Goal: Transaction & Acquisition: Purchase product/service

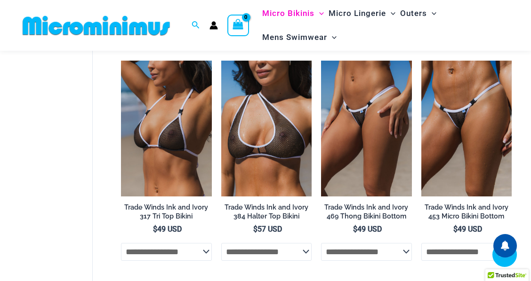
scroll to position [816, 0]
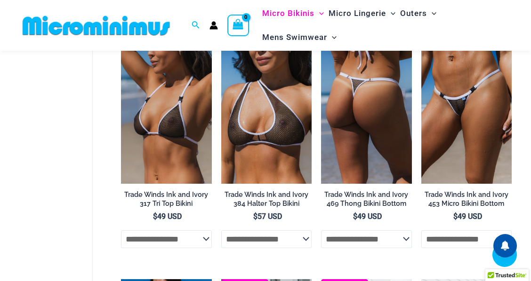
click at [362, 104] on img at bounding box center [366, 116] width 90 height 136
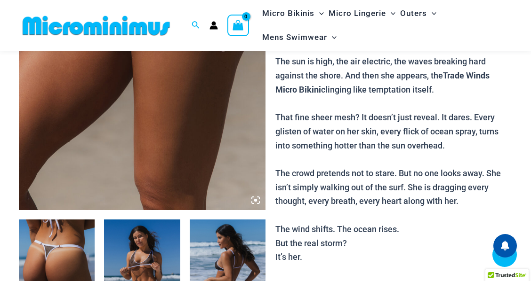
scroll to position [251, 0]
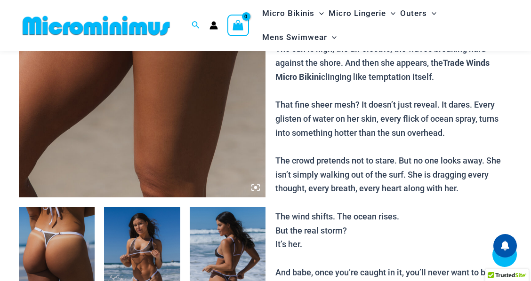
click at [252, 186] on icon at bounding box center [255, 188] width 8 height 8
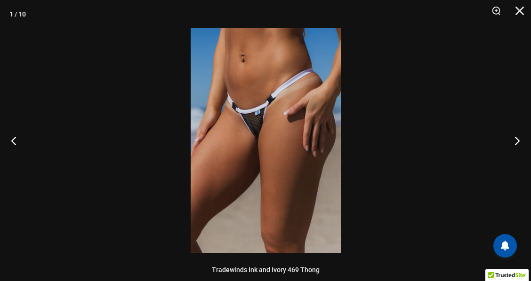
click at [252, 124] on img at bounding box center [266, 140] width 150 height 225
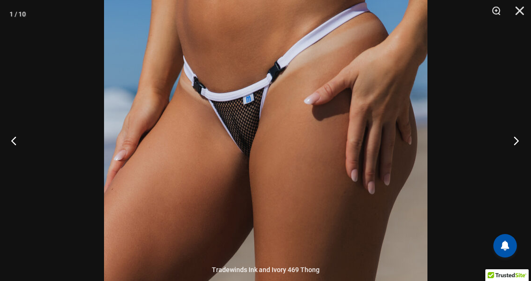
click at [518, 142] on button "Next" at bounding box center [513, 140] width 35 height 47
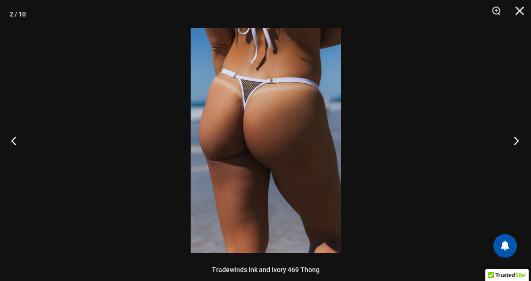
click at [518, 142] on button "Next" at bounding box center [513, 140] width 35 height 47
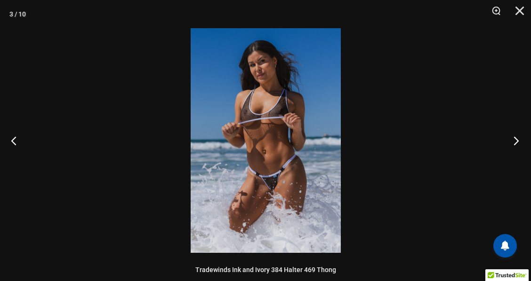
click at [518, 142] on button "Next" at bounding box center [513, 140] width 35 height 47
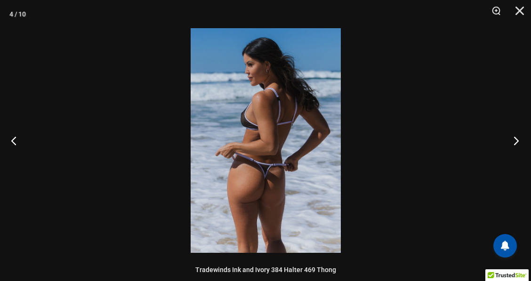
click at [518, 142] on button "Next" at bounding box center [513, 140] width 35 height 47
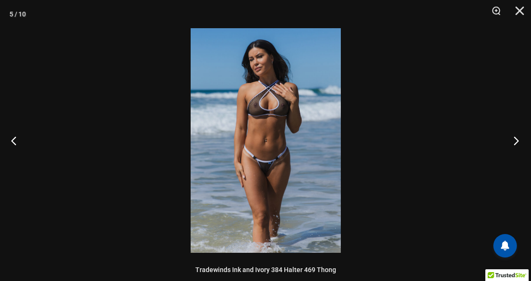
click at [518, 142] on button "Next" at bounding box center [513, 140] width 35 height 47
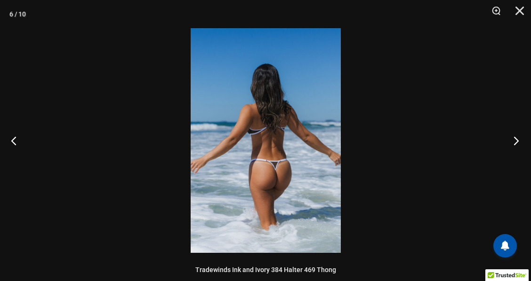
click at [518, 142] on button "Next" at bounding box center [513, 140] width 35 height 47
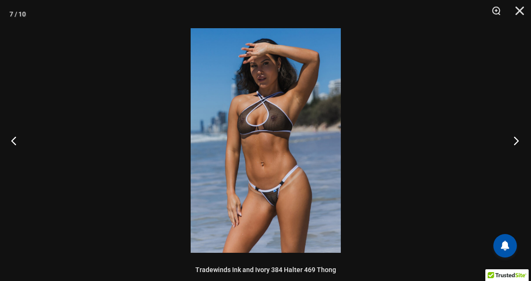
click at [518, 142] on button "Next" at bounding box center [513, 140] width 35 height 47
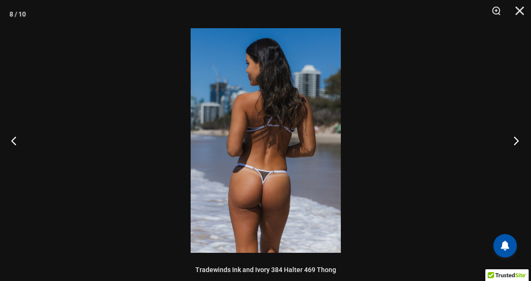
click at [518, 142] on button "Next" at bounding box center [513, 140] width 35 height 47
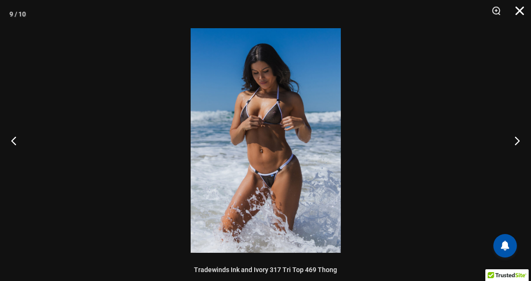
click at [516, 10] on button "Close" at bounding box center [517, 14] width 24 height 28
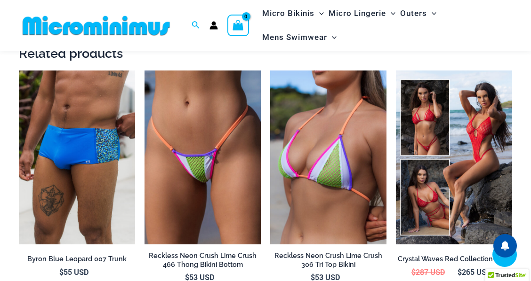
scroll to position [1286, 0]
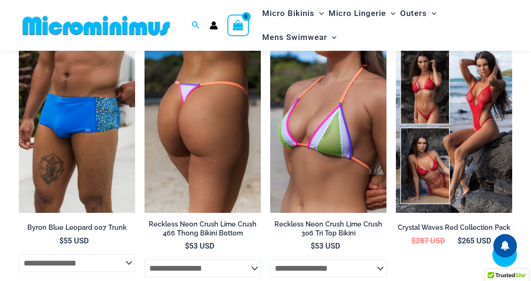
click at [195, 130] on img at bounding box center [202, 126] width 116 height 175
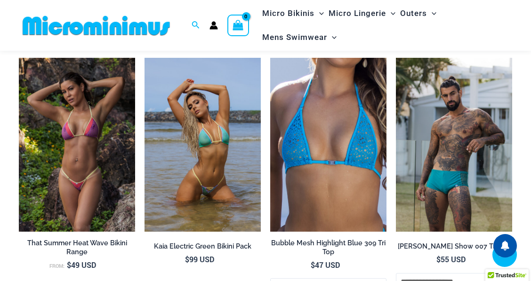
scroll to position [2554, 0]
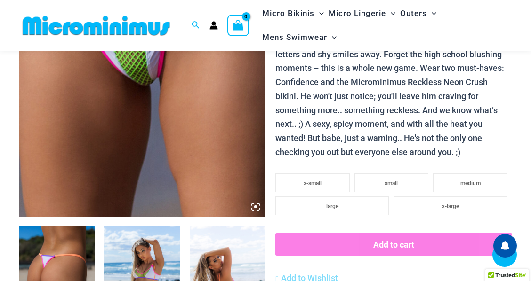
scroll to position [251, 0]
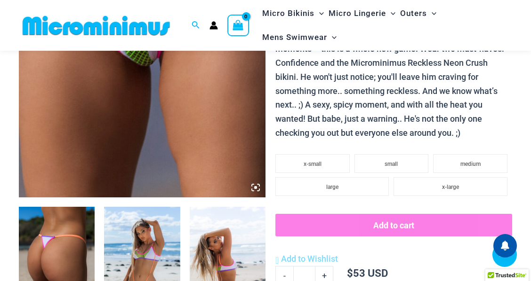
click at [256, 187] on icon at bounding box center [255, 187] width 3 height 3
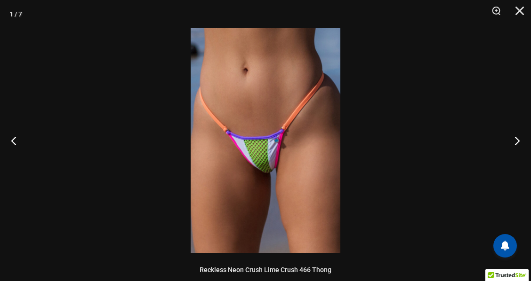
click at [257, 165] on img at bounding box center [266, 140] width 150 height 225
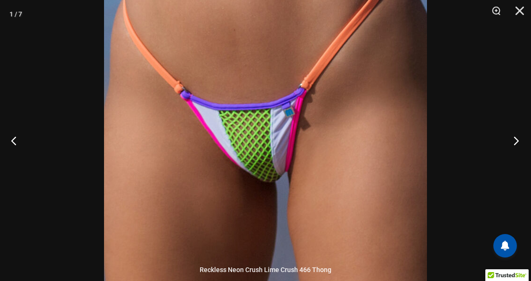
click at [515, 139] on button "Next" at bounding box center [513, 140] width 35 height 47
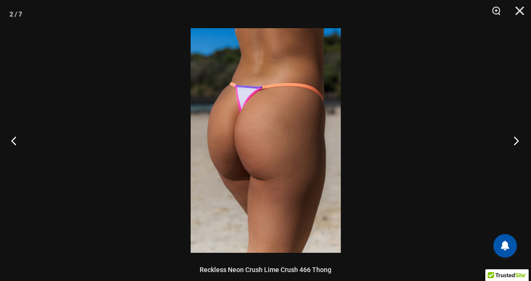
click at [515, 139] on button "Next" at bounding box center [513, 140] width 35 height 47
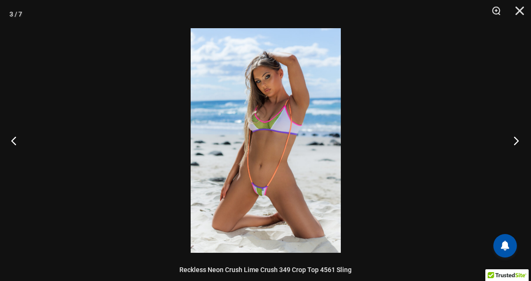
click at [515, 139] on button "Next" at bounding box center [513, 140] width 35 height 47
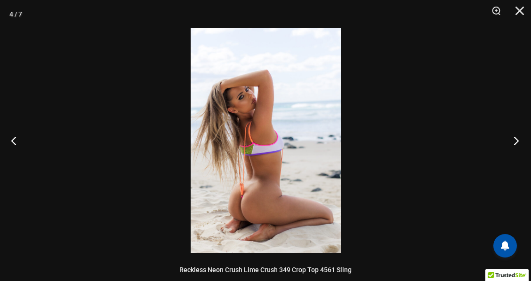
click at [515, 139] on button "Next" at bounding box center [513, 140] width 35 height 47
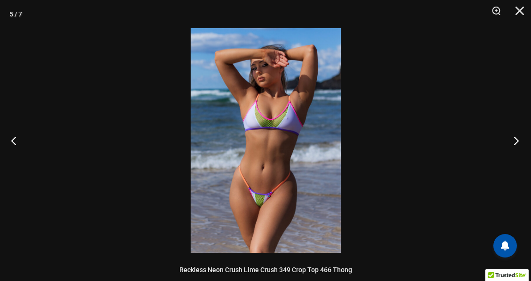
click at [515, 139] on button "Next" at bounding box center [513, 140] width 35 height 47
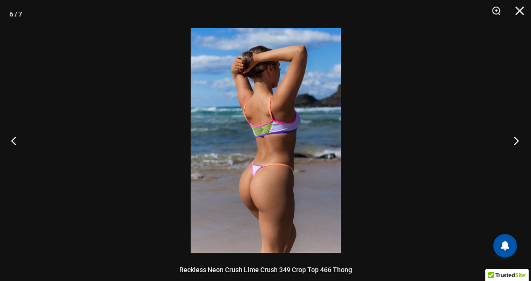
click at [515, 139] on button "Next" at bounding box center [513, 140] width 35 height 47
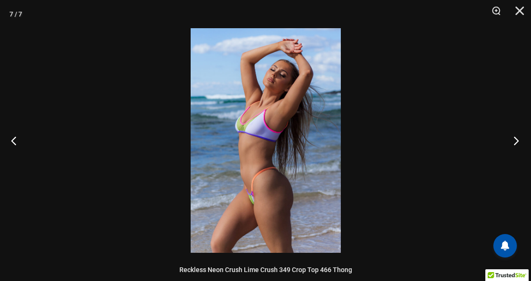
click at [515, 139] on button "Next" at bounding box center [513, 140] width 35 height 47
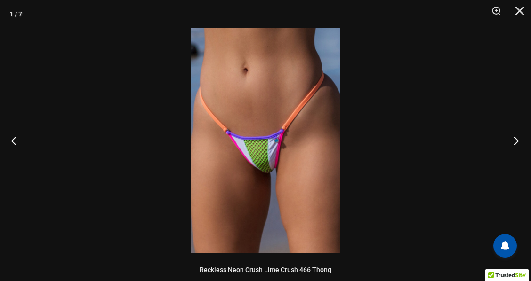
click at [515, 139] on button "Next" at bounding box center [513, 140] width 35 height 47
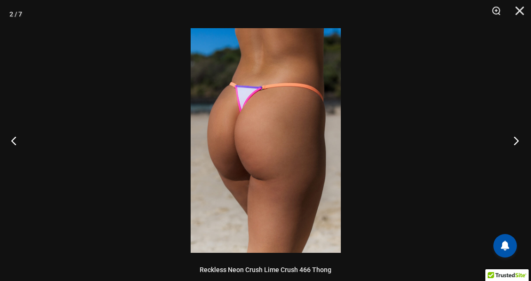
click at [515, 139] on button "Next" at bounding box center [513, 140] width 35 height 47
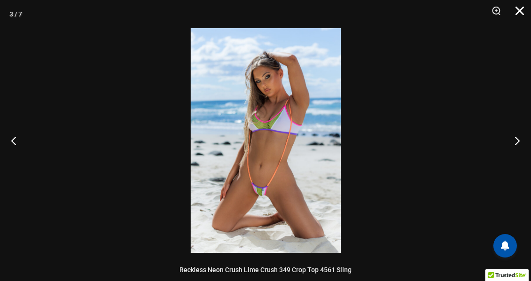
click at [518, 11] on button "Close" at bounding box center [517, 14] width 24 height 28
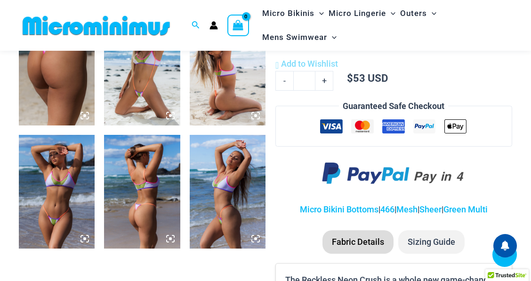
scroll to position [471, 0]
